Goal: Task Accomplishment & Management: Manage account settings

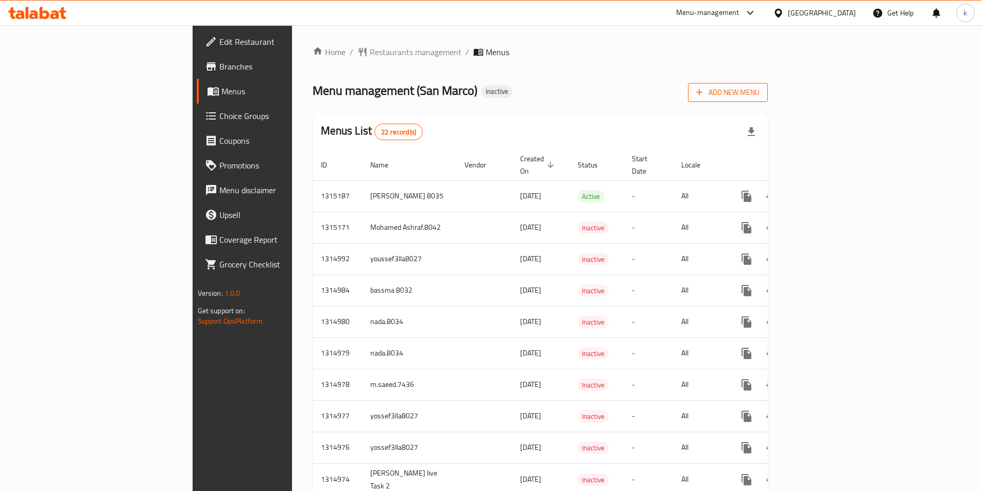
click at [760, 87] on span "Add New Menu" at bounding box center [727, 92] width 63 height 13
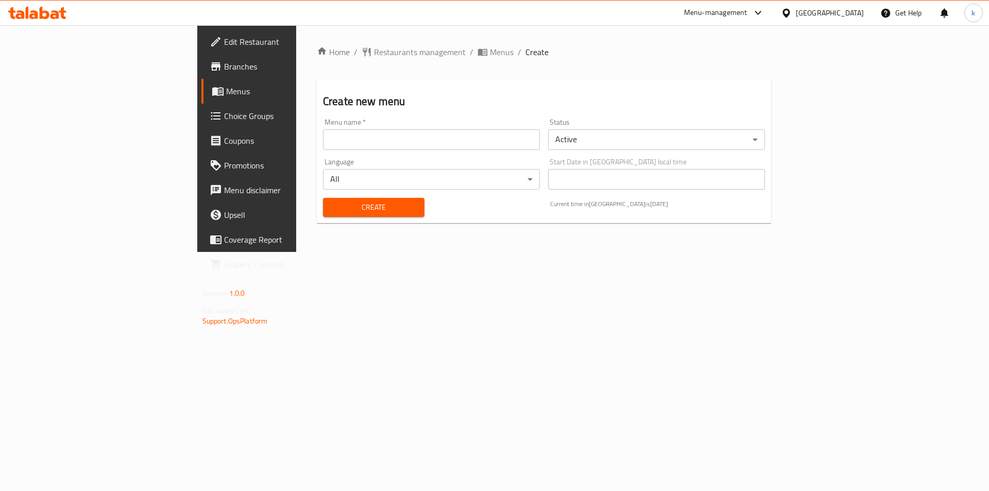
click at [323, 132] on input "text" at bounding box center [431, 139] width 217 height 21
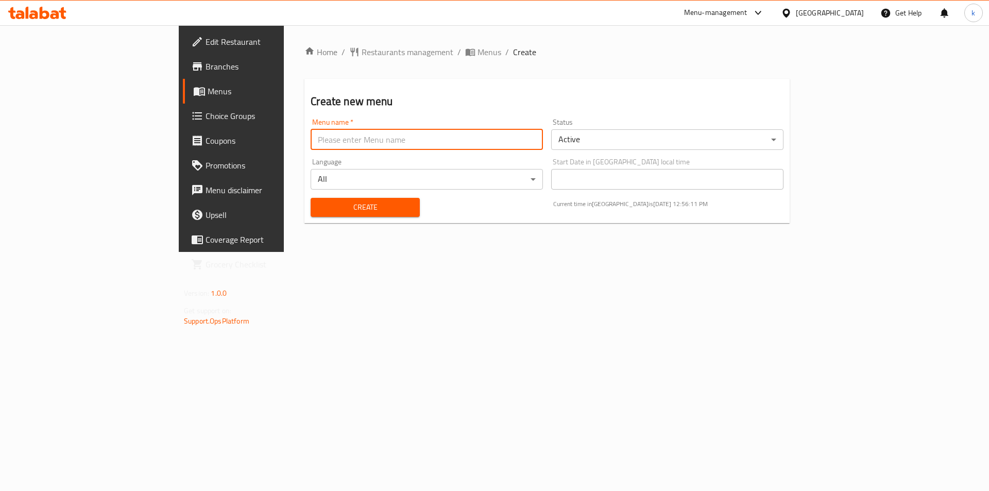
type input "kawther8045"
click at [319, 208] on span "Create" at bounding box center [365, 207] width 92 height 13
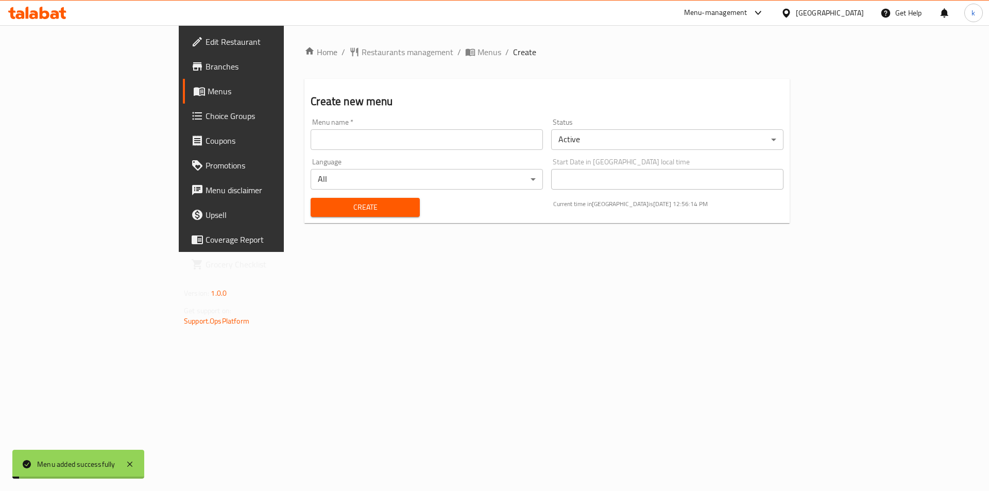
click at [208, 94] on span "Menus" at bounding box center [272, 91] width 128 height 12
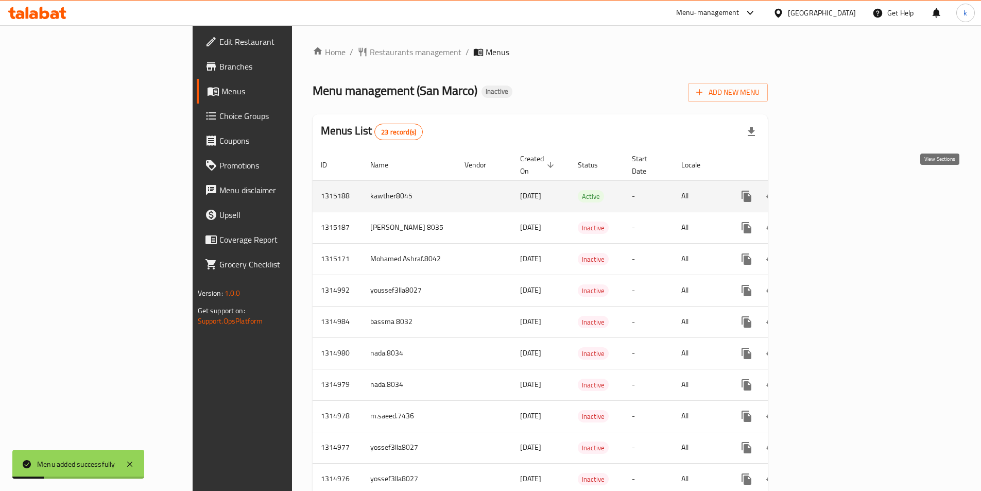
click at [827, 190] on icon "enhanced table" at bounding box center [821, 196] width 12 height 12
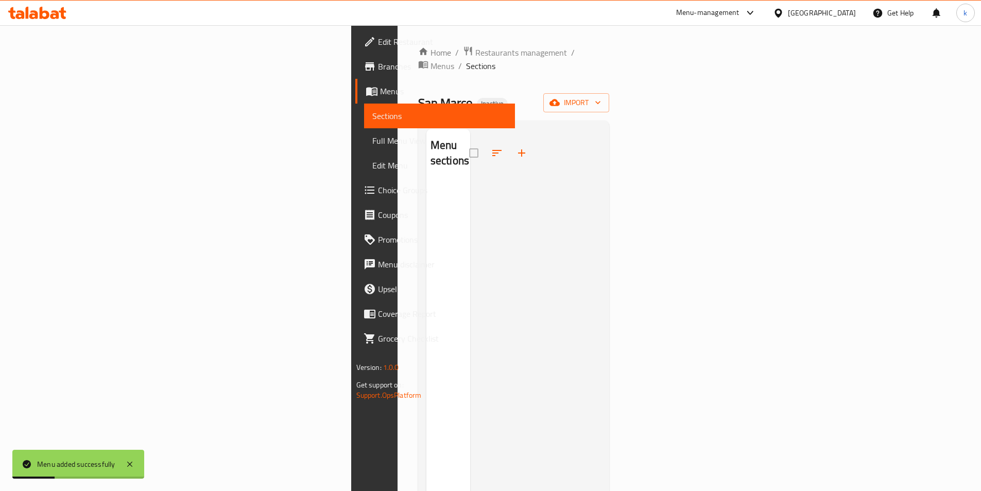
click at [426, 165] on div "Menu sections" at bounding box center [448, 374] width 44 height 491
click at [601, 96] on span "import" at bounding box center [576, 102] width 49 height 13
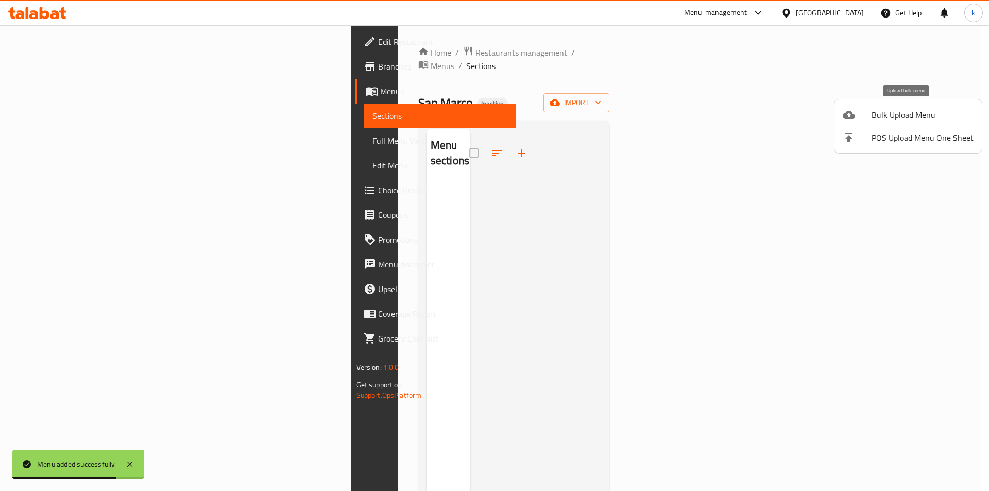
click at [865, 118] on div at bounding box center [857, 115] width 29 height 12
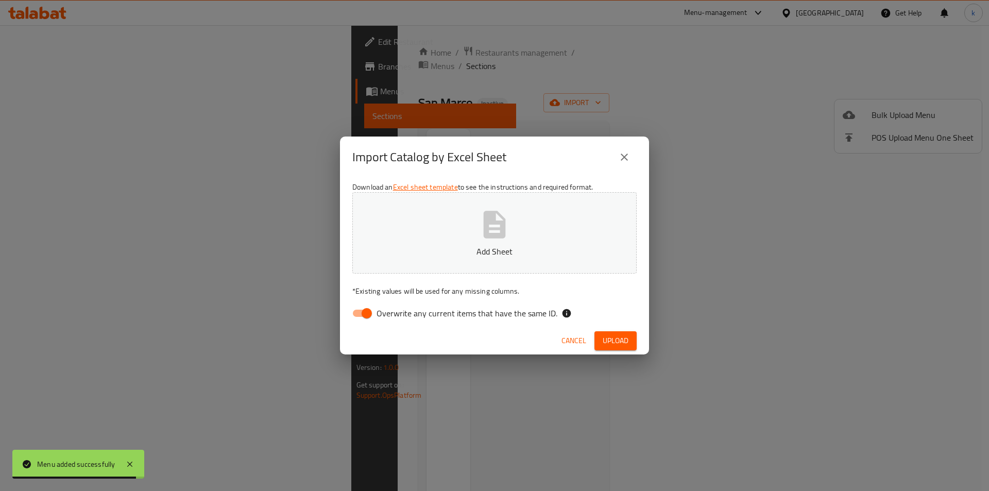
click at [423, 321] on label "Overwrite any current items that have the same ID." at bounding box center [452, 313] width 211 height 20
click at [396, 321] on input "Overwrite any current items that have the same ID." at bounding box center [366, 313] width 59 height 20
checkbox input "false"
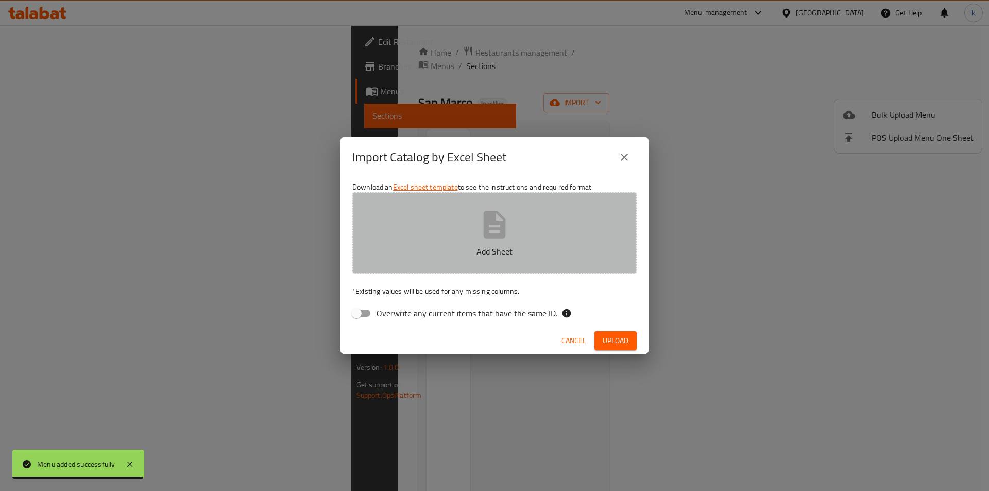
click at [495, 231] on icon "button" at bounding box center [494, 224] width 33 height 33
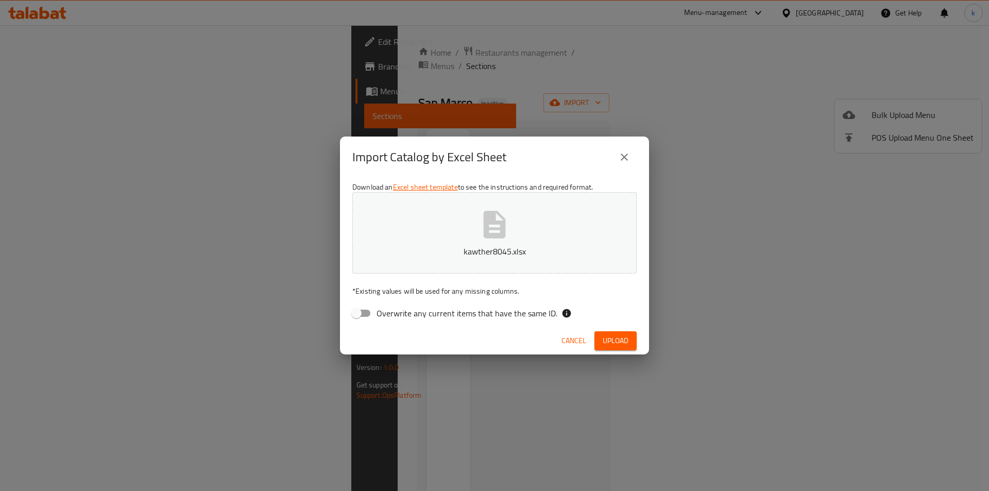
click at [619, 346] on span "Upload" at bounding box center [616, 340] width 26 height 13
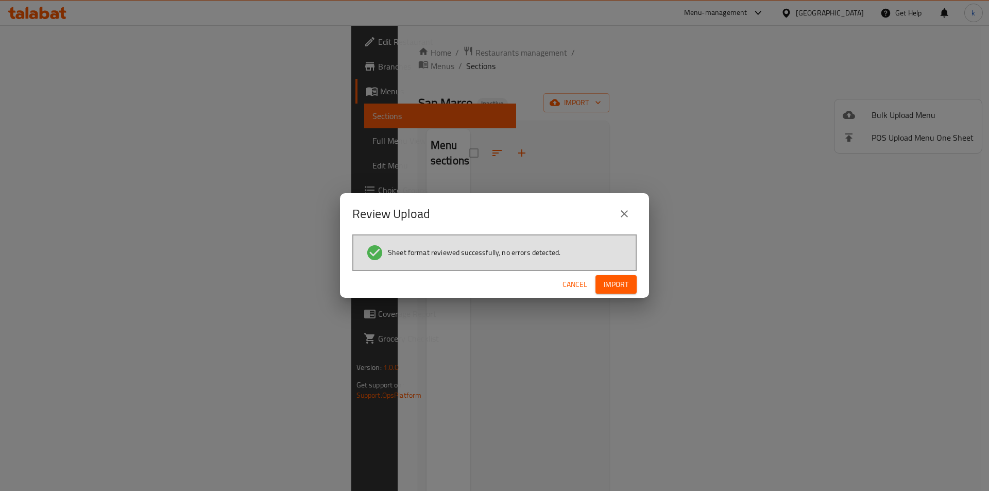
click at [613, 285] on span "Import" at bounding box center [616, 284] width 25 height 13
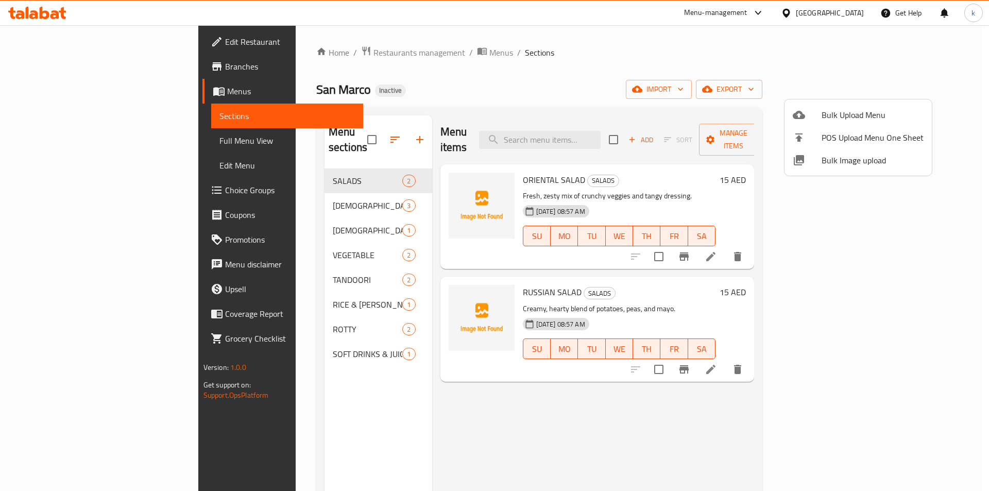
click at [91, 145] on div at bounding box center [494, 245] width 989 height 491
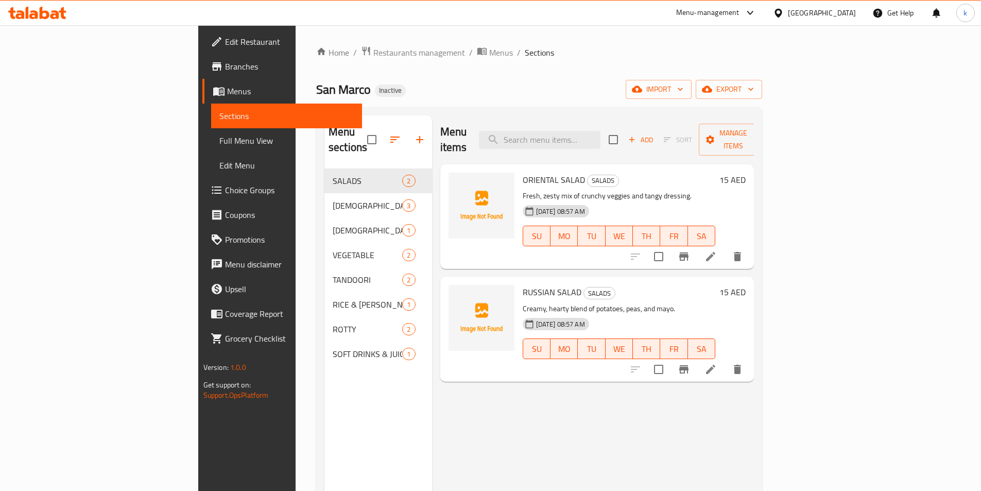
click at [219, 144] on span "Full Menu View" at bounding box center [286, 140] width 134 height 12
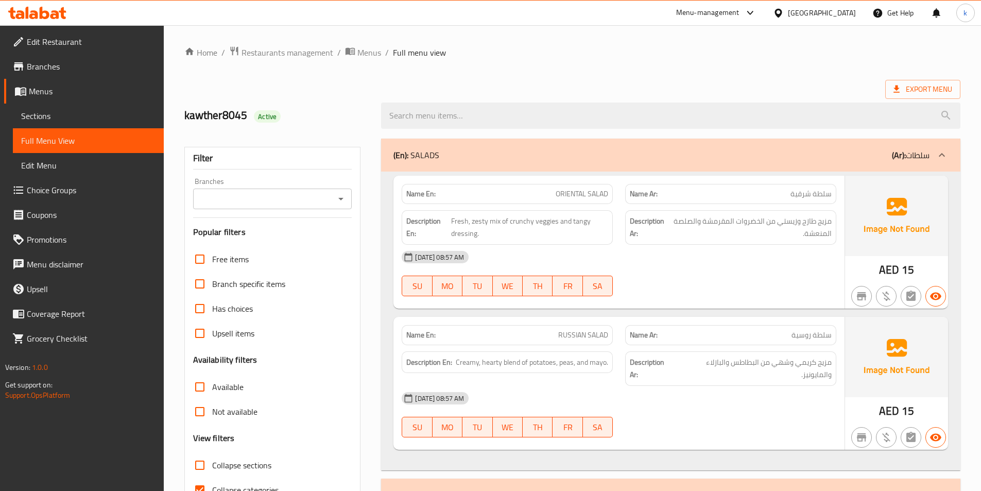
scroll to position [155, 0]
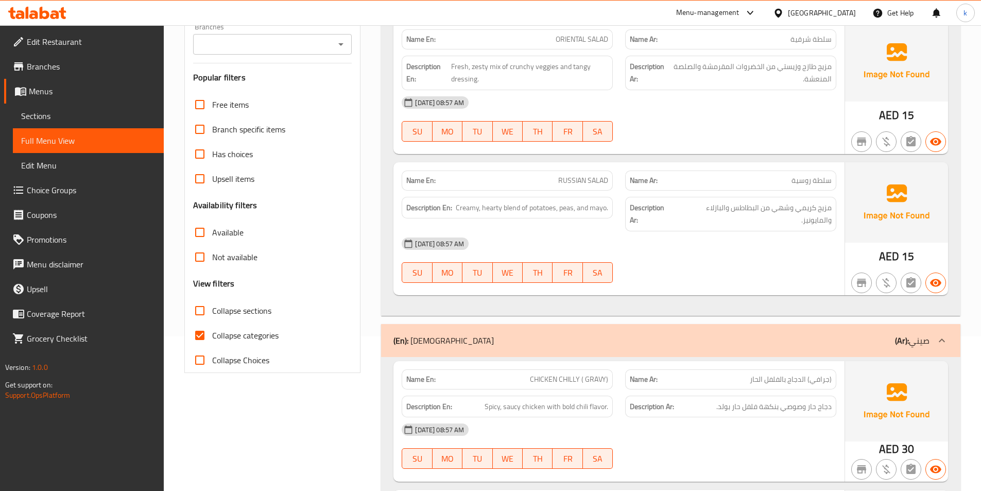
click at [234, 335] on span "Collapse categories" at bounding box center [245, 335] width 66 height 12
click at [212, 335] on input "Collapse categories" at bounding box center [199, 335] width 25 height 25
checkbox input "false"
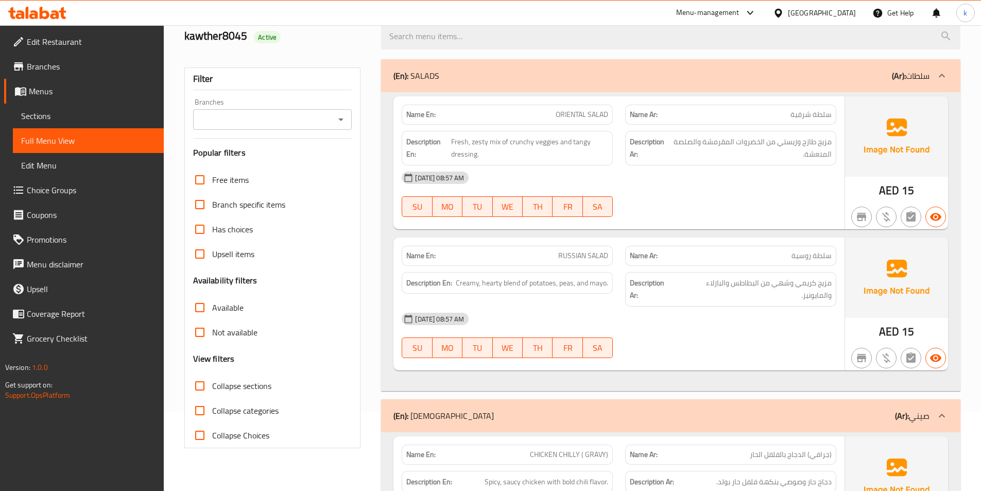
scroll to position [0, 0]
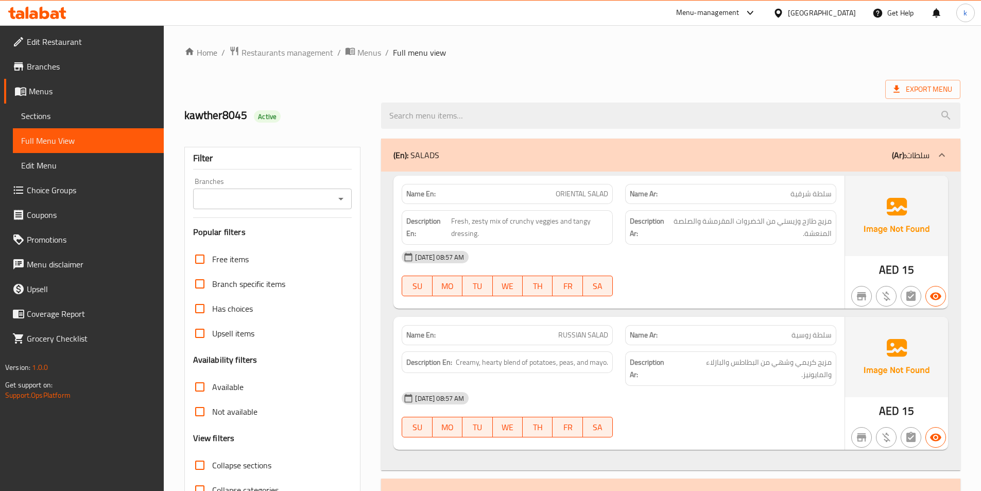
click at [562, 192] on span "ORIENTAL SALAD" at bounding box center [582, 194] width 53 height 11
click at [545, 204] on div "Description En: Fresh, zesty mix of crunchy veggies and tangy dressing." at bounding box center [508, 227] width 224 height 47
drag, startPoint x: 552, startPoint y: 192, endPoint x: 608, endPoint y: 191, distance: 56.7
click at [617, 191] on div "Name En: ORIENTAL SALAD" at bounding box center [508, 194] width 224 height 32
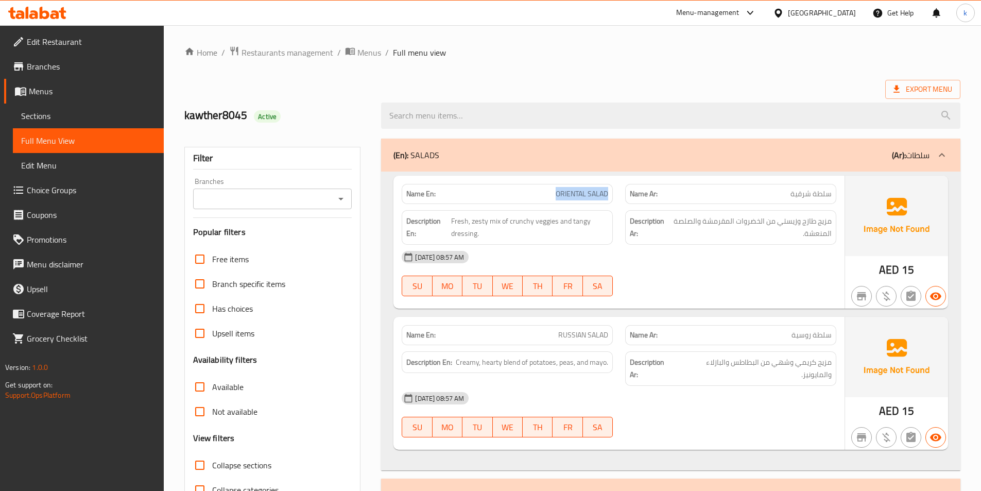
drag, startPoint x: 588, startPoint y: 190, endPoint x: 648, endPoint y: 143, distance: 76.7
click at [648, 143] on div "(En): SALADS (Ar): سلطات" at bounding box center [670, 155] width 579 height 33
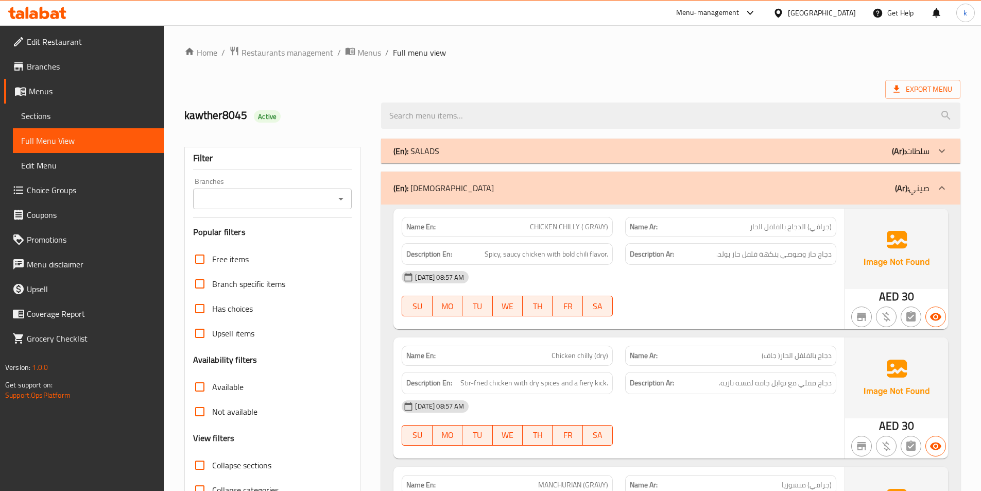
click at [442, 153] on div "(En): SALADS (Ar): سلطات" at bounding box center [662, 151] width 536 height 12
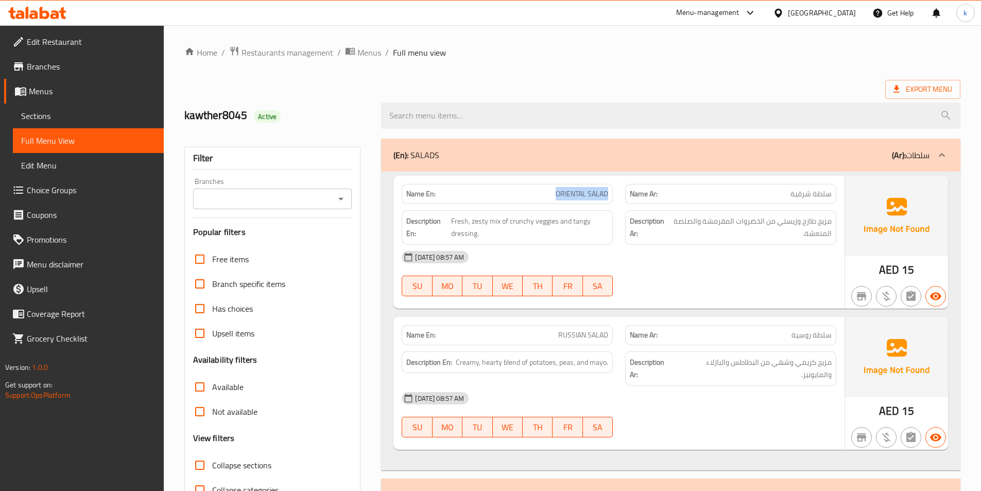
drag, startPoint x: 583, startPoint y: 185, endPoint x: 578, endPoint y: 191, distance: 8.0
copy span "ORIENTAL SALAD"
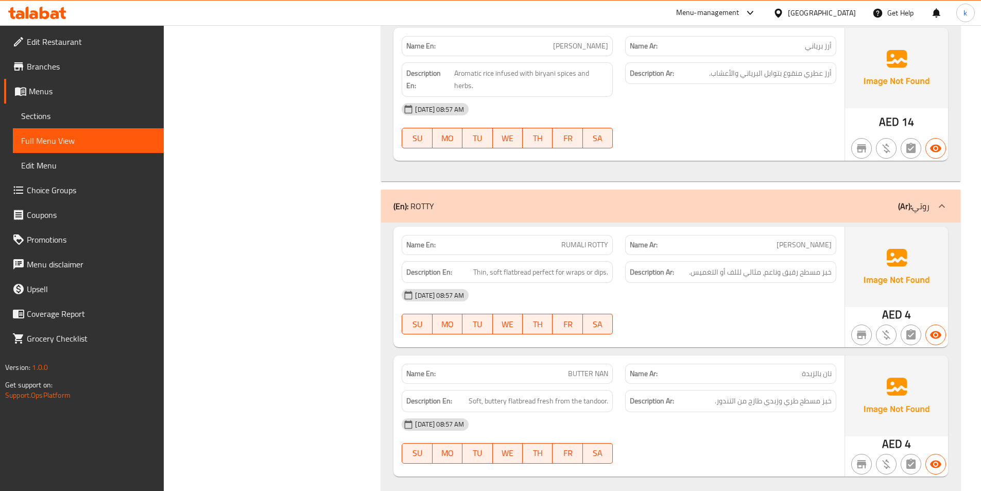
scroll to position [1803, 0]
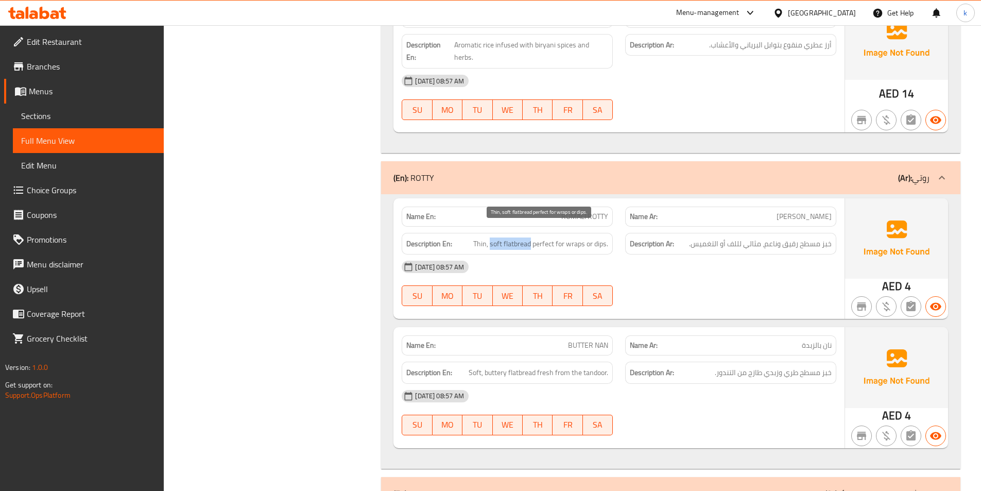
drag, startPoint x: 531, startPoint y: 232, endPoint x: 491, endPoint y: 229, distance: 40.3
click at [491, 237] on span "Thin, soft flatbread perfect for wraps or dips." at bounding box center [540, 243] width 135 height 13
click at [509, 237] on span "Thin, soft flatbread perfect for wraps or dips." at bounding box center [540, 243] width 135 height 13
drag, startPoint x: 504, startPoint y: 232, endPoint x: 530, endPoint y: 231, distance: 25.8
click at [530, 237] on span "Thin, soft flatbread perfect for wraps or dips." at bounding box center [540, 243] width 135 height 13
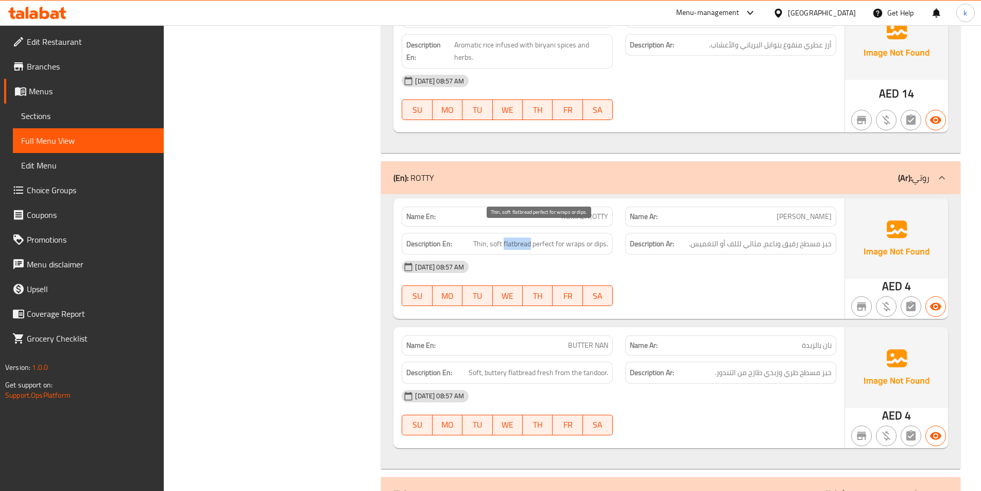
copy span "flatbread"
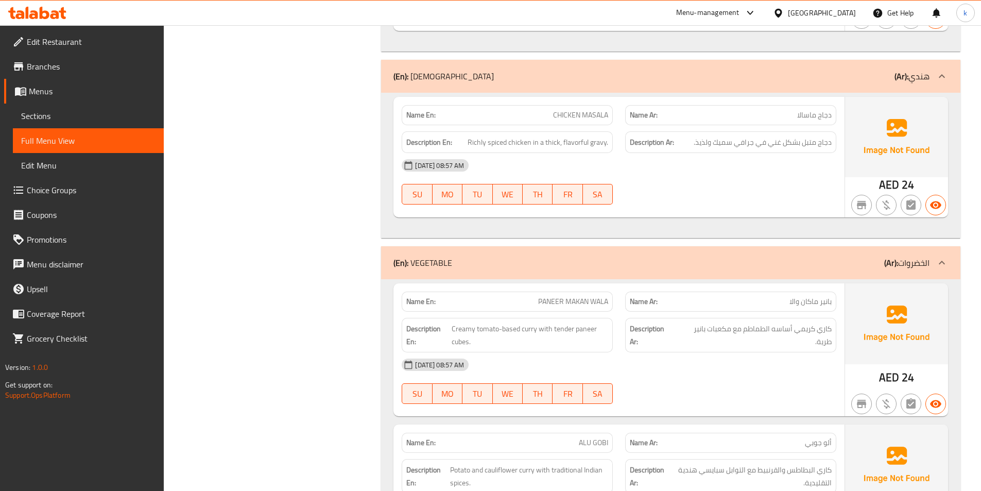
scroll to position [739, 0]
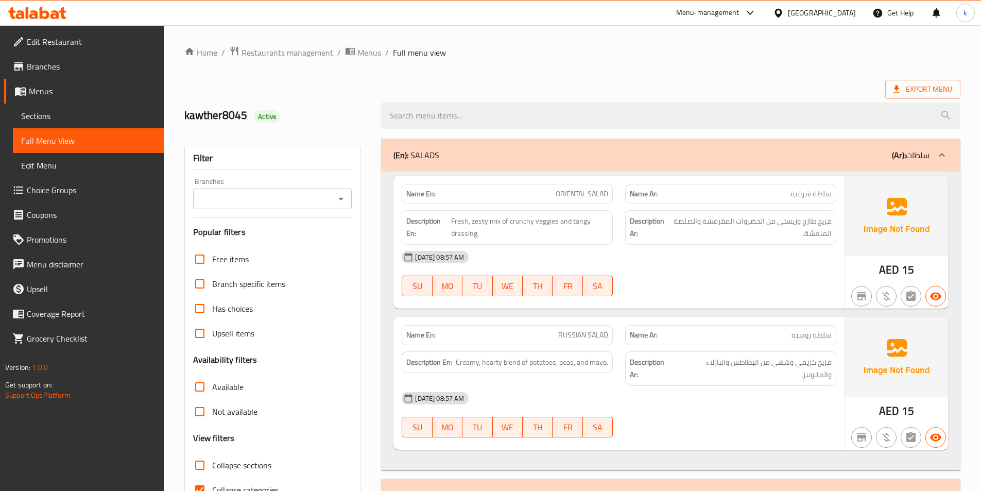
click at [49, 115] on span "Sections" at bounding box center [88, 116] width 134 height 12
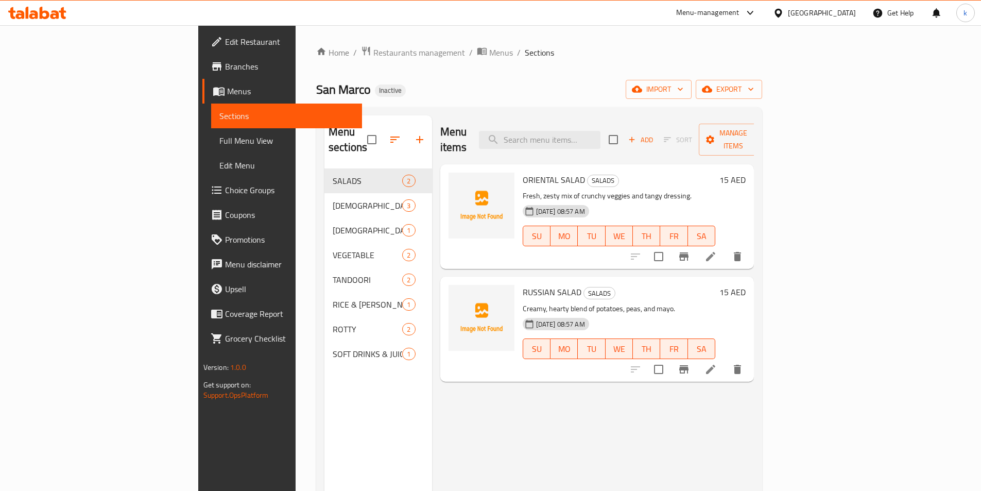
click at [716, 190] on p "Fresh, zesty mix of crunchy veggies and tangy dressing." at bounding box center [619, 196] width 193 height 13
click at [717, 250] on icon at bounding box center [711, 256] width 12 height 12
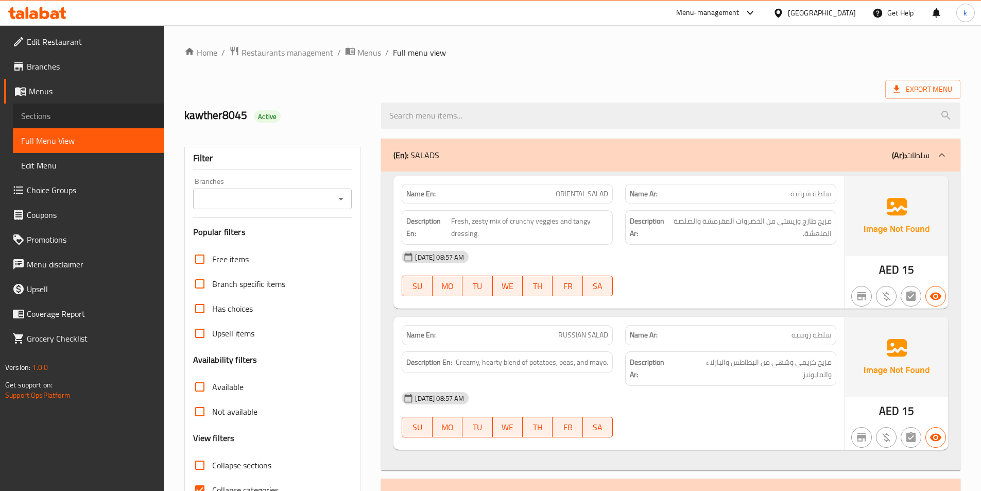
click at [79, 118] on span "Sections" at bounding box center [88, 116] width 134 height 12
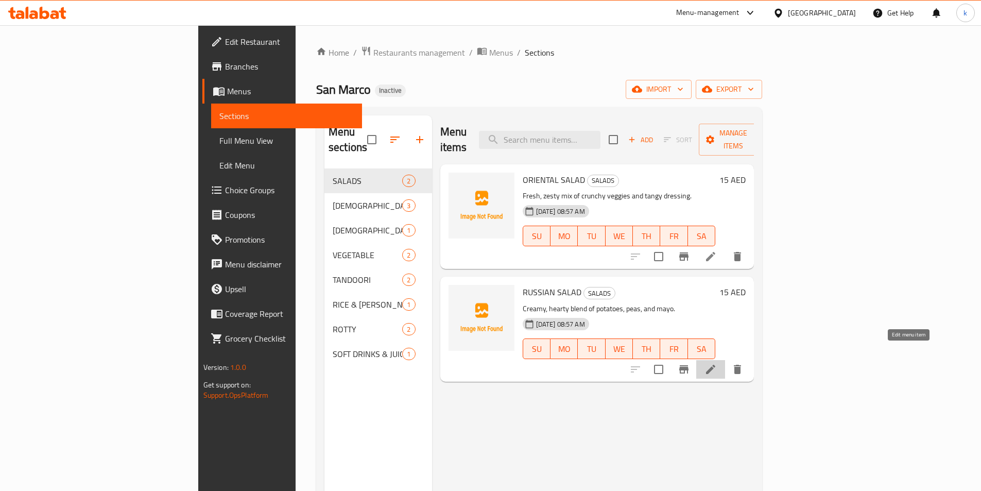
click at [482, 363] on icon at bounding box center [711, 369] width 12 height 12
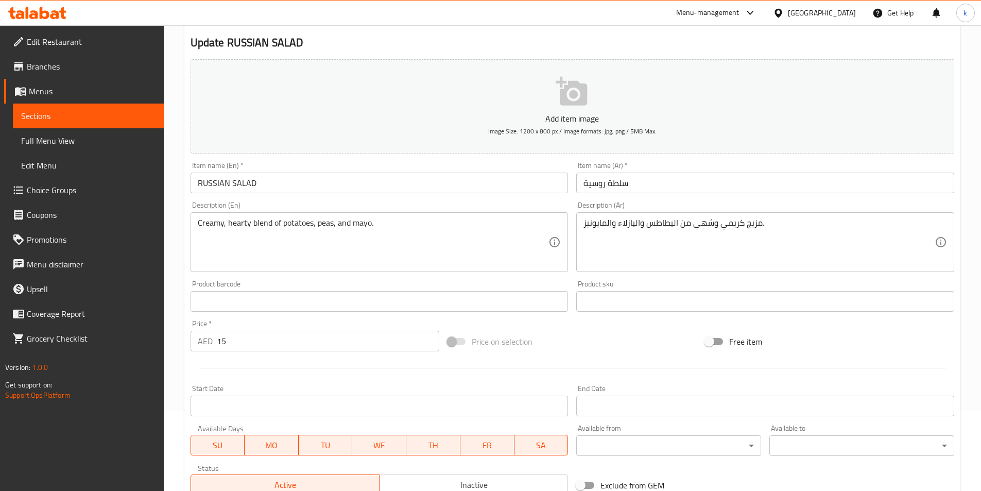
scroll to position [103, 0]
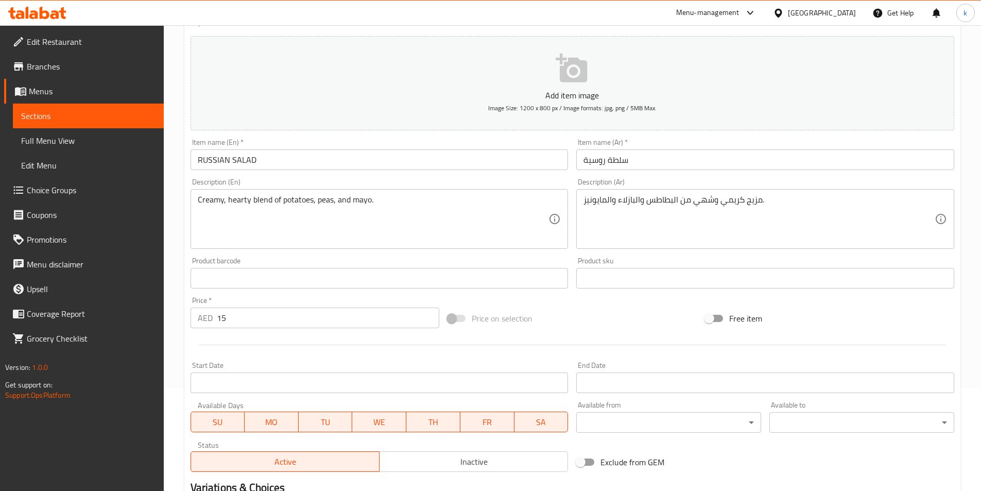
click at [45, 115] on span "Sections" at bounding box center [88, 116] width 134 height 12
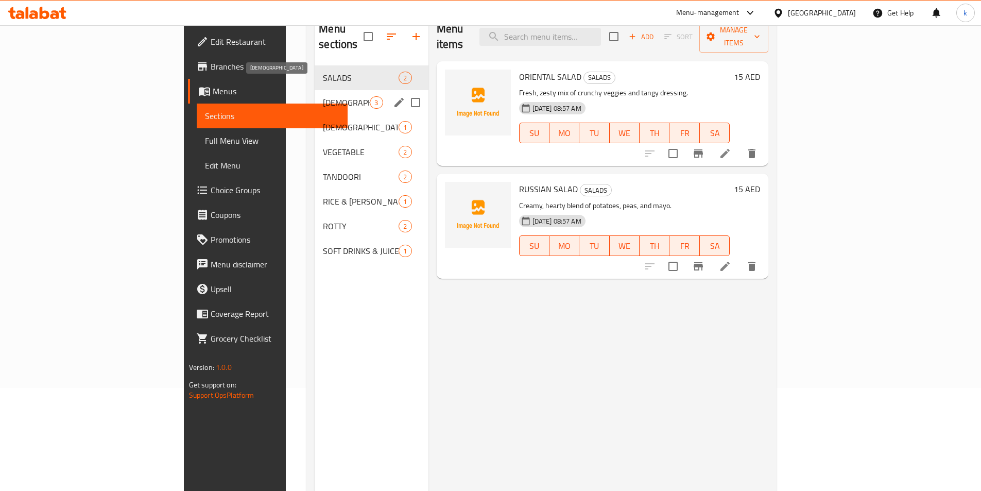
click at [323, 96] on span "[DEMOGRAPHIC_DATA]" at bounding box center [346, 102] width 47 height 12
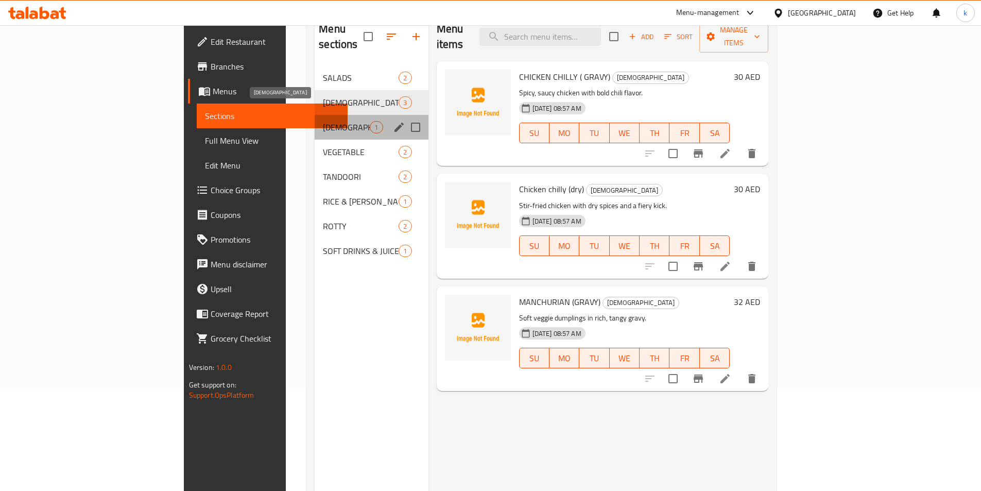
click at [323, 121] on span "[DEMOGRAPHIC_DATA]" at bounding box center [346, 127] width 47 height 12
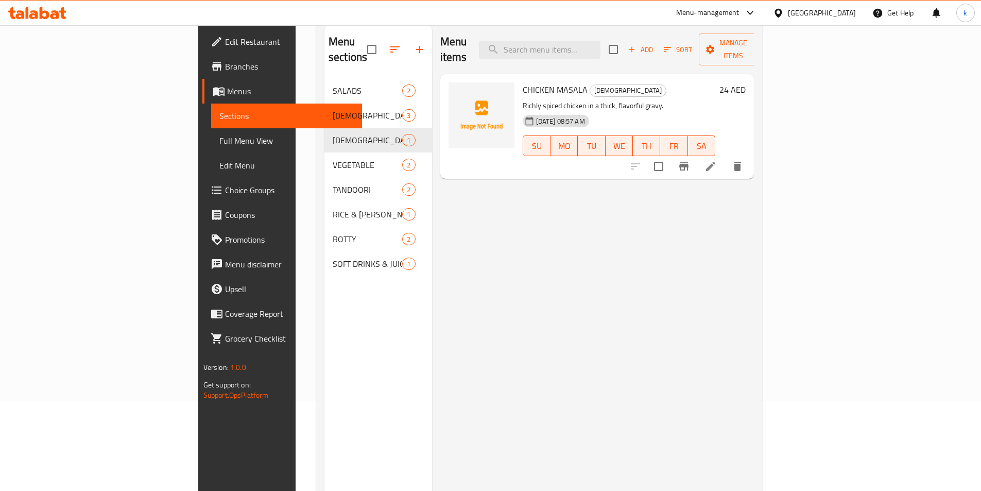
scroll to position [52, 0]
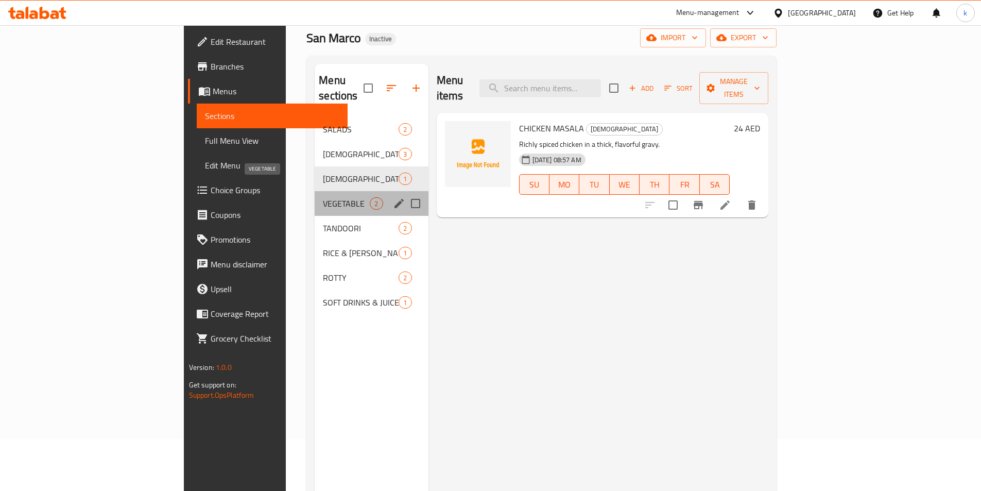
click at [323, 197] on span "VEGETABLE" at bounding box center [346, 203] width 47 height 12
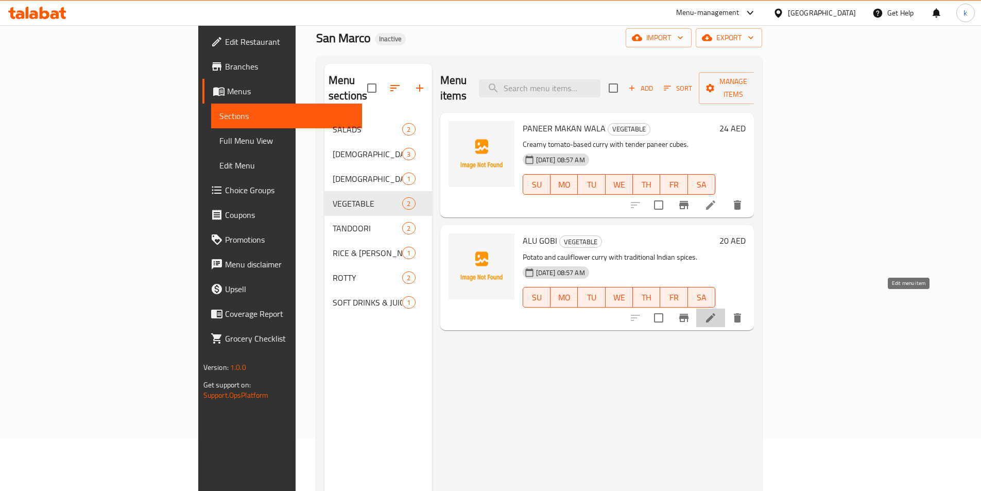
click at [482, 312] on icon at bounding box center [711, 318] width 12 height 12
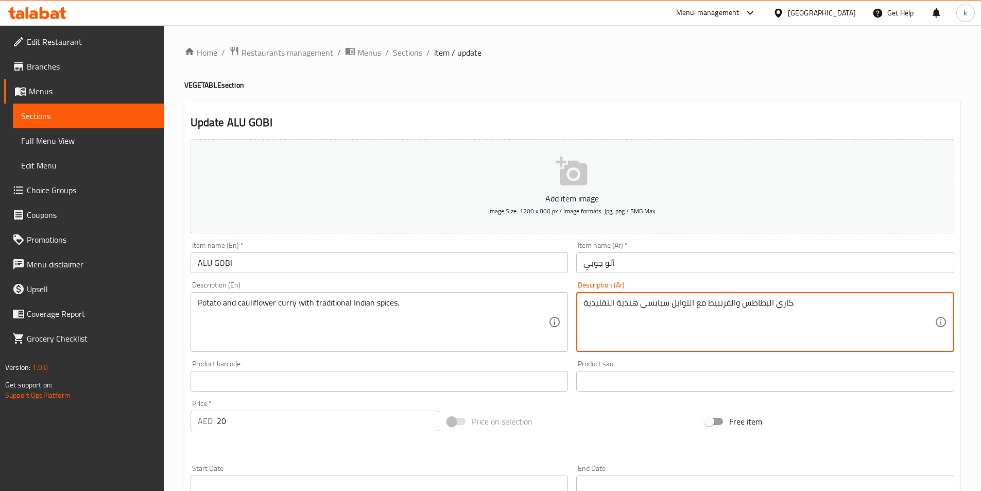
drag, startPoint x: 689, startPoint y: 304, endPoint x: 695, endPoint y: 302, distance: 5.9
click at [482, 302] on textarea "كاري البطاطس والقرنبيط مع التوابل سبايسي هندية التقليدية." at bounding box center [759, 322] width 351 height 49
click at [482, 302] on textarea "كاري البطاطس والقرنبيط مع لتوابل سبايسي هندية التقليدية." at bounding box center [759, 322] width 351 height 49
click at [482, 304] on textarea "كاري البطاطس والقرنبيط مع لتوابل سبايسي هندية التقليدية." at bounding box center [759, 322] width 351 height 49
click at [482, 303] on textarea "كاري البطاطس والقرنبيط مع توابل سبايسي هندية التقليدية." at bounding box center [759, 322] width 351 height 49
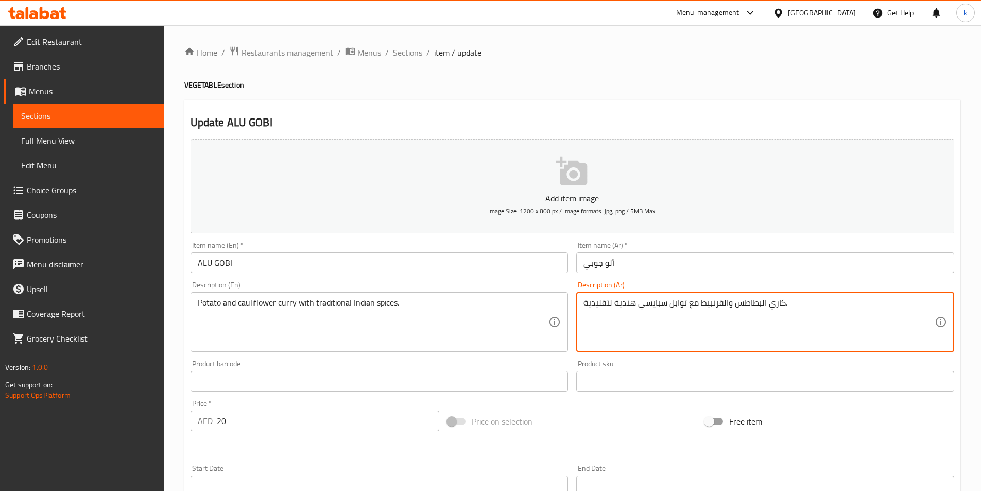
click at [482, 302] on textarea "كاري البطاطس والقرنبيط مع توابل سبايسي هندية لتقليدية." at bounding box center [759, 322] width 351 height 49
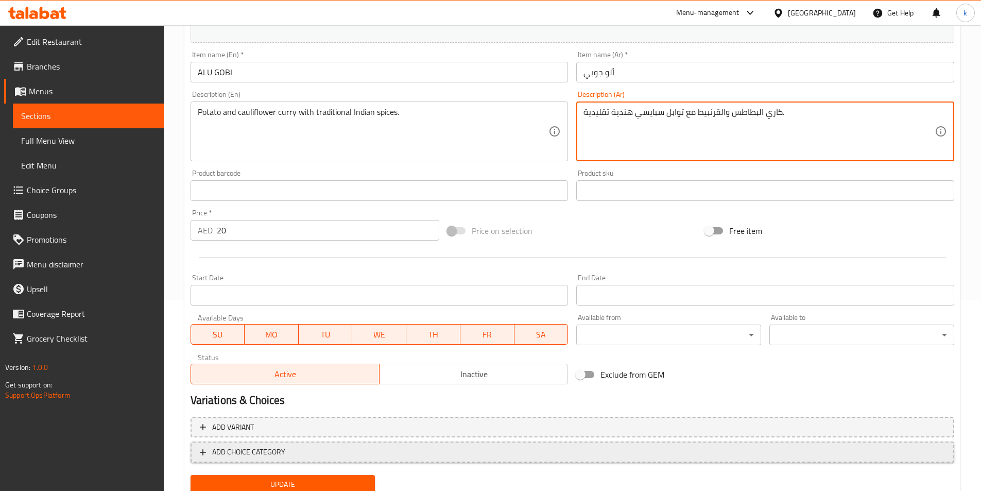
scroll to position [229, 0]
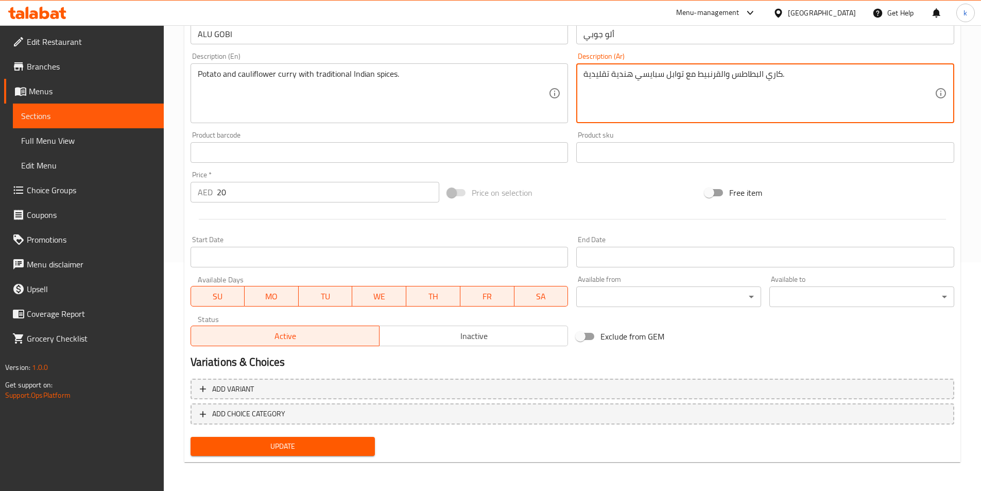
type textarea "كاري البطاطس والقرنبيط مع توابل سبايسي هندية تقليدية."
click at [287, 446] on span "Update" at bounding box center [283, 446] width 168 height 13
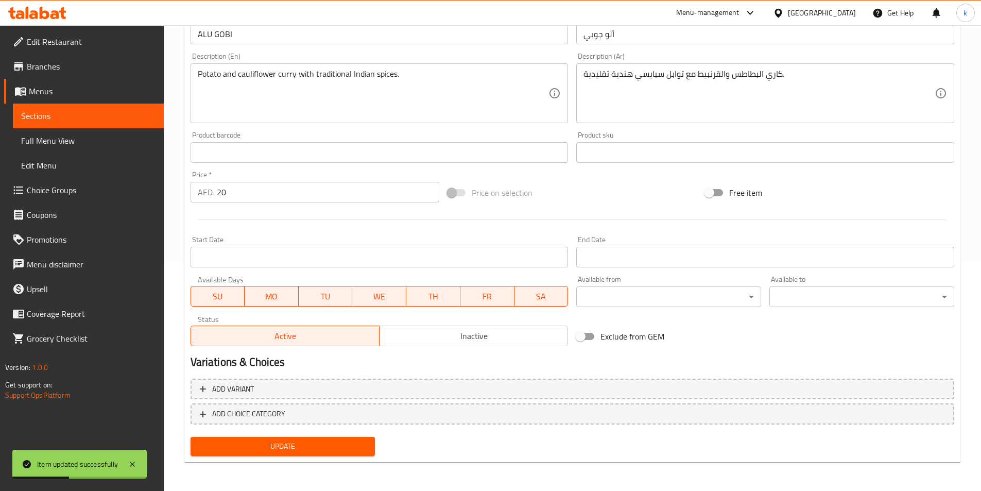
scroll to position [126, 0]
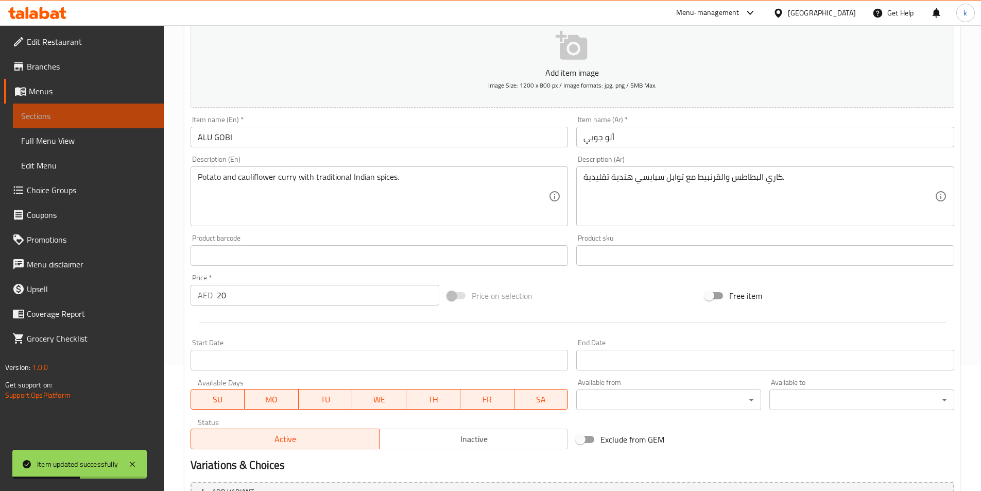
click at [56, 114] on span "Sections" at bounding box center [88, 116] width 134 height 12
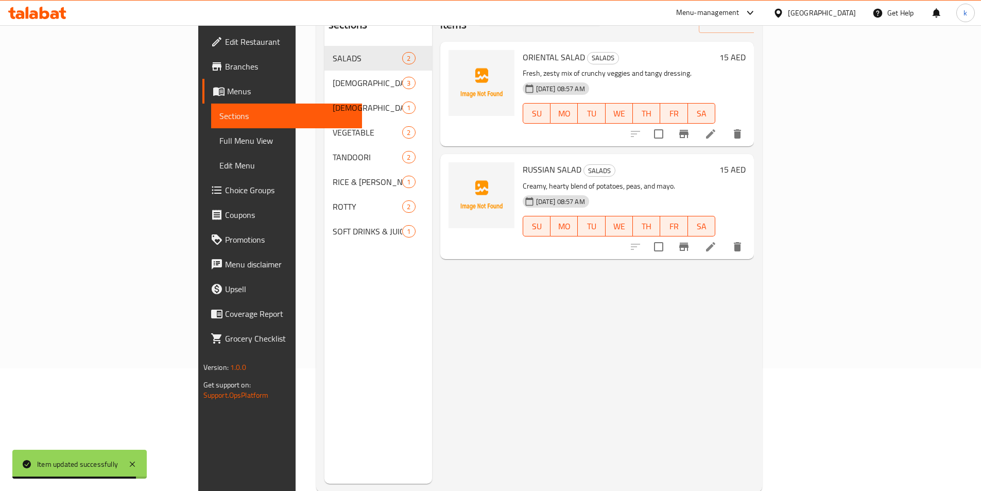
scroll to position [23, 0]
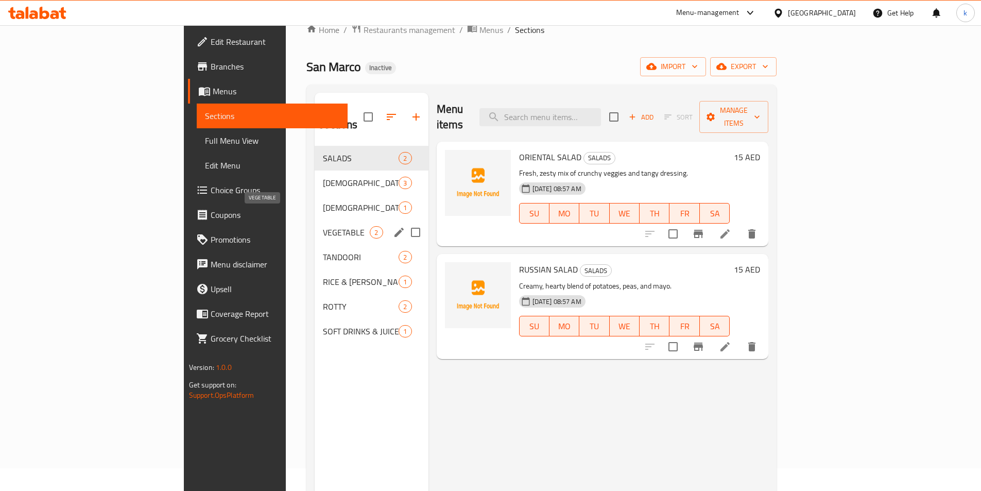
click at [323, 226] on span "VEGETABLE" at bounding box center [346, 232] width 47 height 12
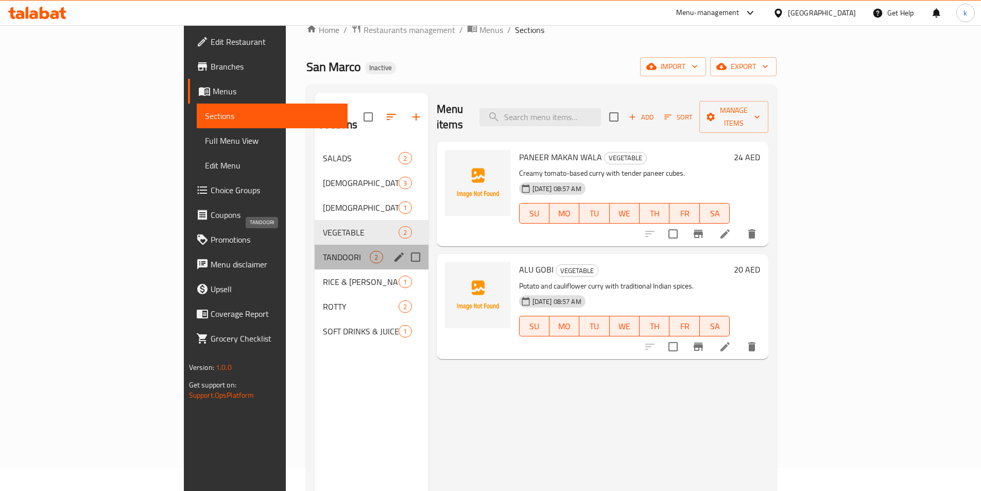
click at [323, 251] on span "TANDOORI" at bounding box center [346, 257] width 47 height 12
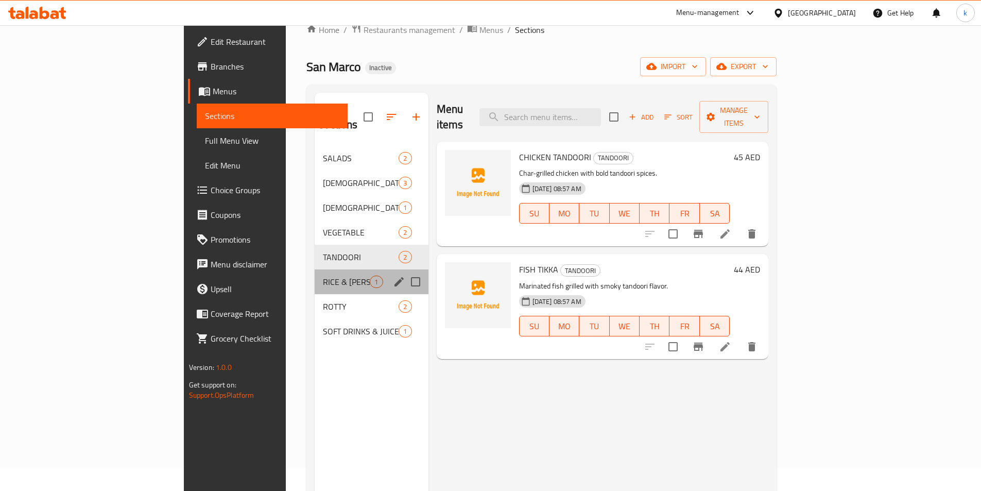
click at [325, 269] on div "RICE & BIRIYANI 1" at bounding box center [371, 281] width 113 height 25
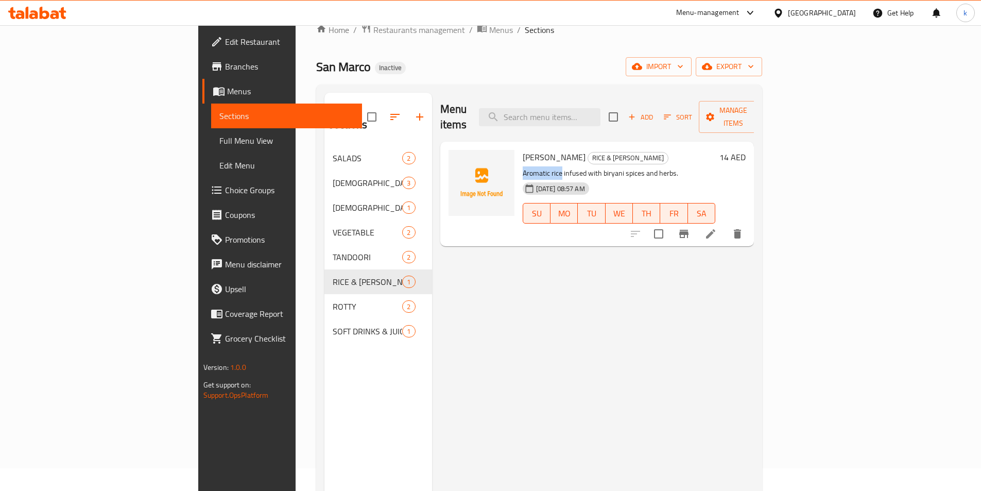
drag, startPoint x: 512, startPoint y: 160, endPoint x: 471, endPoint y: 157, distance: 41.3
click at [482, 157] on div "BIRIYANI RICE RICE & BIRIYANI Aromatic rice infused with biryani spices and her…" at bounding box center [619, 194] width 201 height 96
copy p "Aromatic rice"
click at [482, 288] on div "Menu items Add Sort Manage items BIRIYANI RICE RICE & BIRIYANI Aromatic rice in…" at bounding box center [593, 338] width 322 height 491
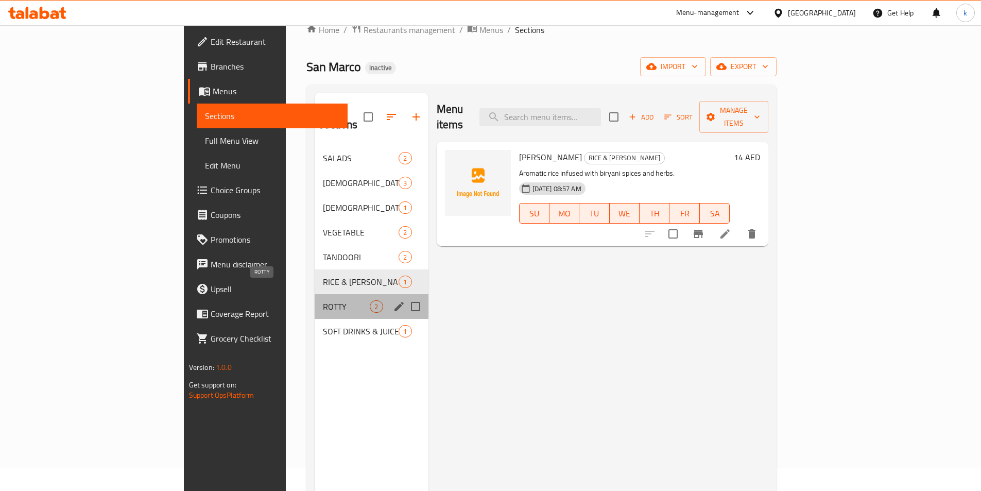
click at [323, 300] on span "ROTTY" at bounding box center [346, 306] width 47 height 12
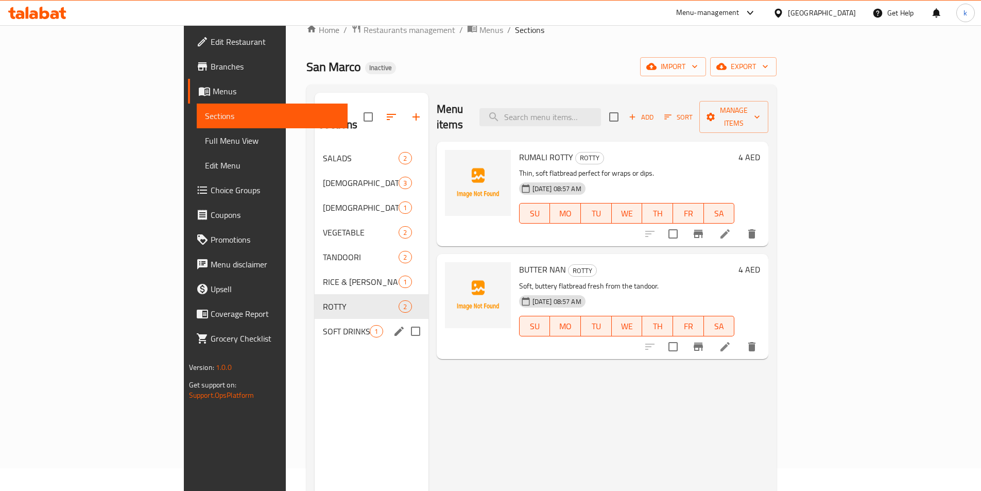
click at [315, 319] on div "SOFT DRINKS & JUICE 1" at bounding box center [371, 331] width 113 height 25
